Goal: Task Accomplishment & Management: Manage account settings

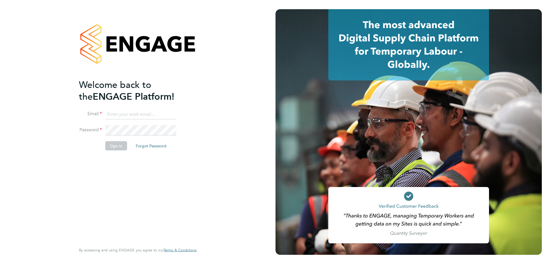
click at [112, 117] on input at bounding box center [140, 114] width 71 height 10
type input "[EMAIL_ADDRESS][DOMAIN_NAME]"
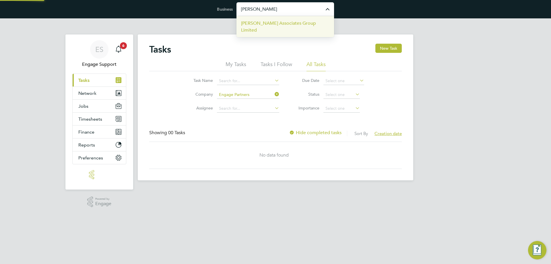
click at [259, 21] on span "Nicholas Associates Group Limited" at bounding box center [285, 27] width 88 height 14
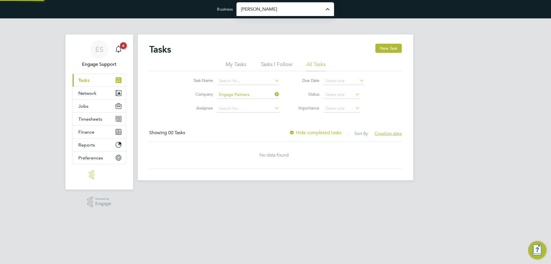
type input "Nicholas Associates Group Limited"
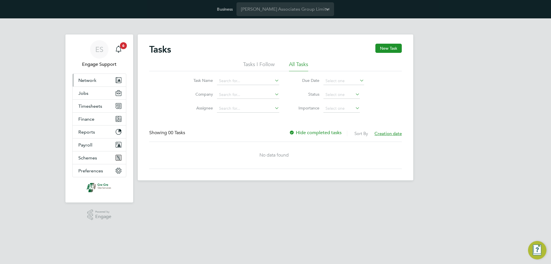
click at [101, 81] on button "Network" at bounding box center [99, 80] width 53 height 13
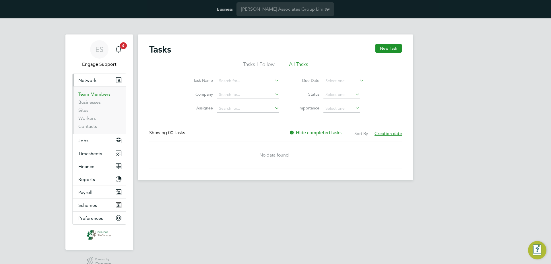
click at [95, 94] on link "Team Members" at bounding box center [94, 93] width 32 height 5
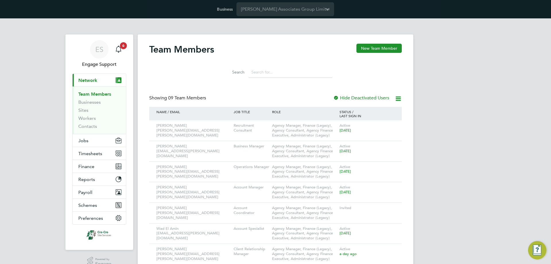
click at [290, 77] on input at bounding box center [291, 72] width 84 height 11
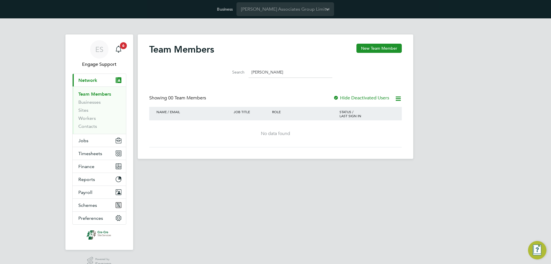
click at [363, 101] on div "Hide Deactivated Users" at bounding box center [361, 98] width 57 height 6
click at [362, 99] on label "Hide Deactivated Users" at bounding box center [361, 98] width 56 height 6
drag, startPoint x: 265, startPoint y: 72, endPoint x: 230, endPoint y: 77, distance: 35.3
click at [230, 77] on div "Search emma" at bounding box center [276, 72] width 114 height 11
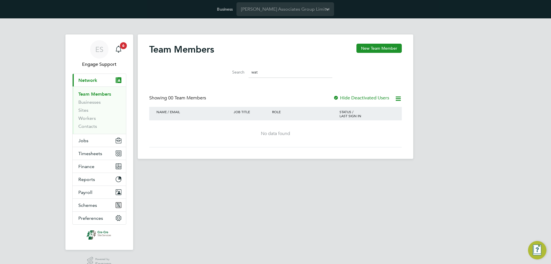
type input "wats"
drag, startPoint x: 255, startPoint y: 74, endPoint x: 244, endPoint y: 74, distance: 11.2
click at [244, 74] on div "Search wats" at bounding box center [276, 72] width 114 height 11
click at [251, 72] on input "wats" at bounding box center [291, 72] width 84 height 11
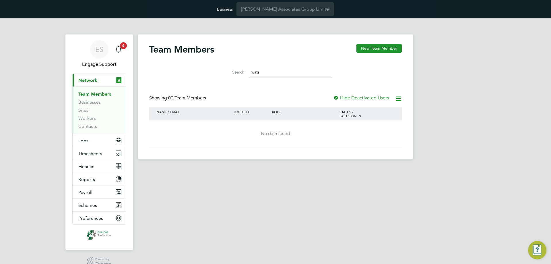
click at [251, 72] on input "wats" at bounding box center [291, 72] width 84 height 11
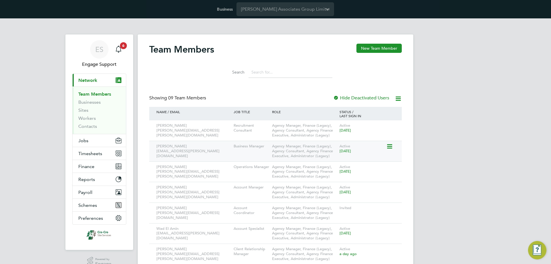
click at [390, 147] on icon at bounding box center [389, 146] width 6 height 7
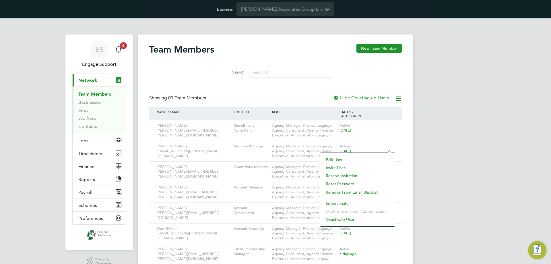
click at [343, 202] on li "Impersonate" at bounding box center [357, 203] width 69 height 8
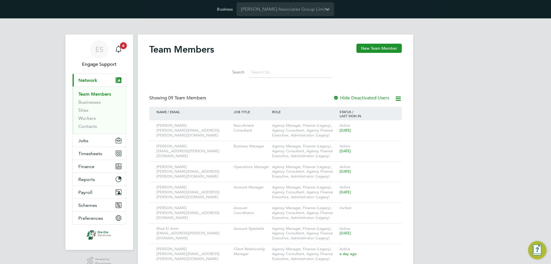
click at [24, 142] on div "ES Engage Support Notifications 6 Applications: Current page: Network Team Memb…" at bounding box center [275, 174] width 551 height 313
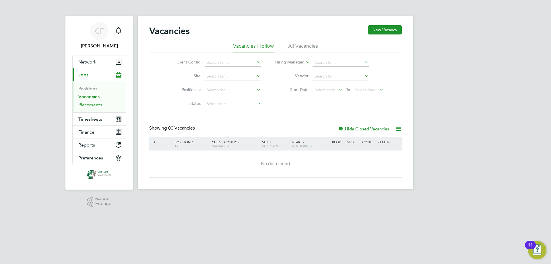
click at [96, 103] on link "Placements" at bounding box center [90, 104] width 24 height 5
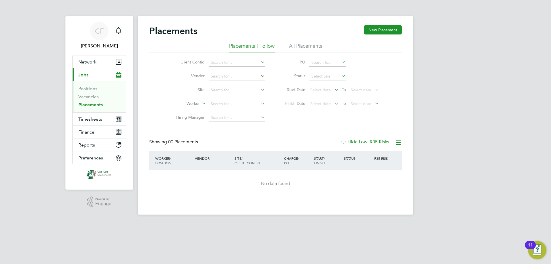
click at [305, 43] on li "All Placements" at bounding box center [305, 47] width 33 height 10
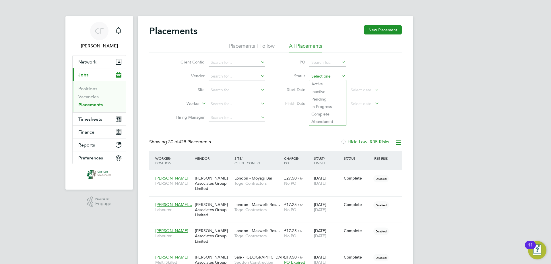
click at [329, 77] on input at bounding box center [327, 76] width 36 height 8
click at [328, 104] on li "In Progress" at bounding box center [327, 106] width 37 height 7
type input "In Progress"
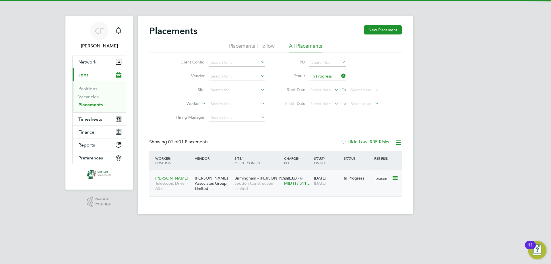
click at [332, 178] on div "02 Jan 2023 26 Sep 2025" at bounding box center [328, 180] width 30 height 16
